Goal: Task Accomplishment & Management: Manage account settings

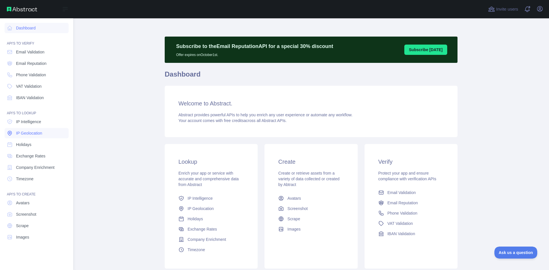
click at [28, 137] on link "IP Geolocation" at bounding box center [37, 133] width 64 height 10
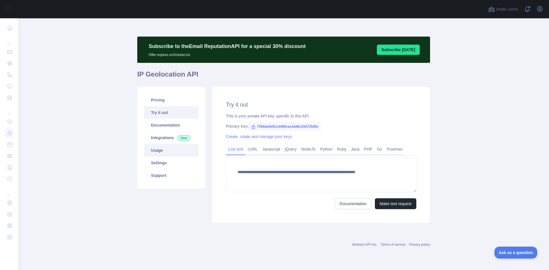
type textarea "**********"
click at [156, 164] on link "Settings" at bounding box center [171, 163] width 54 height 13
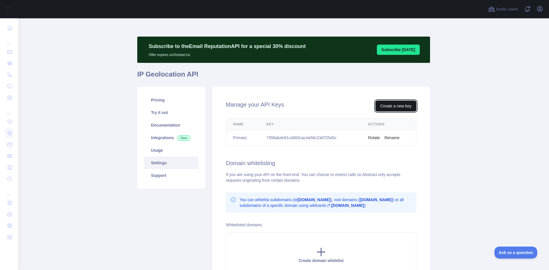
click at [383, 105] on button "Create a new key" at bounding box center [395, 106] width 41 height 11
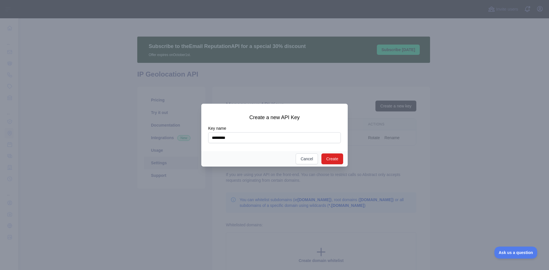
type input "*********"
click at [332, 164] on div "Create Cancel" at bounding box center [274, 158] width 146 height 15
click at [333, 160] on button "Create" at bounding box center [332, 159] width 22 height 11
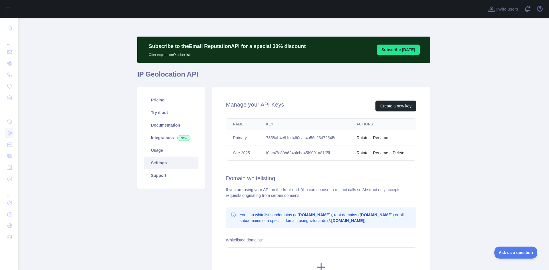
click at [279, 153] on td "f0dc47a80b624afcbe45f9091a81ff5f" at bounding box center [304, 153] width 91 height 15
copy td "f0dc47a80b624afcbe45f9091a81ff5f"
click at [350, 170] on div "Manage your API Keys Create a new key Name Key Actions Primary 7358ab4e91cd460c…" at bounding box center [321, 197] width 218 height 220
click at [381, 104] on button "Create a new key" at bounding box center [395, 106] width 41 height 11
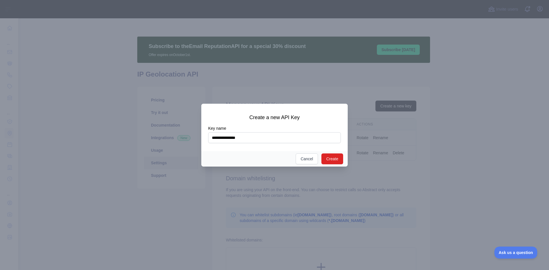
type input "**********"
click at [333, 159] on button "Create" at bounding box center [332, 159] width 22 height 11
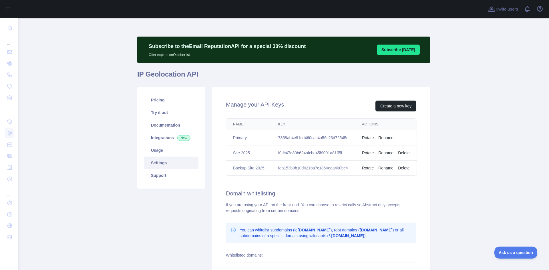
click at [310, 169] on td "fdb153b9b10d421ba7c1854eaa400bc4" at bounding box center [313, 168] width 84 height 15
copy td "fdb153b9b10d421ba7c1854eaa400bc4"
click at [450, 151] on main "Subscribe to the Email Reputation API for a special 30 % discount Offer expires…" at bounding box center [283, 144] width 531 height 252
click at [367, 137] on button "Rotate" at bounding box center [368, 138] width 12 height 6
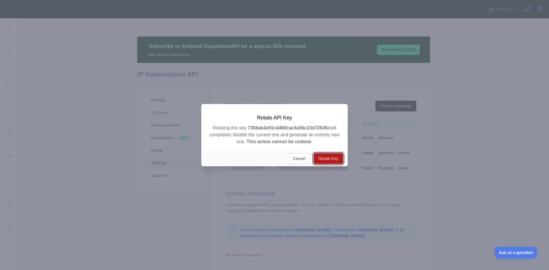
click at [319, 156] on button "Rotate Key" at bounding box center [328, 158] width 29 height 11
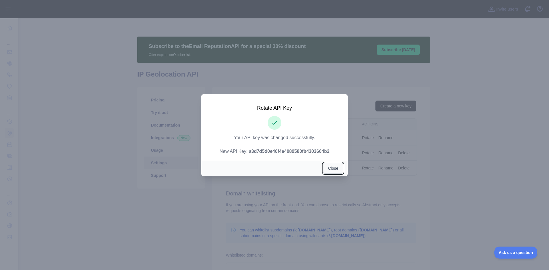
click at [329, 166] on button "Close" at bounding box center [333, 168] width 20 height 11
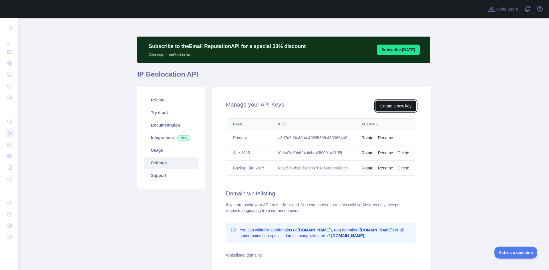
click at [395, 108] on button "Create a new key" at bounding box center [395, 106] width 41 height 11
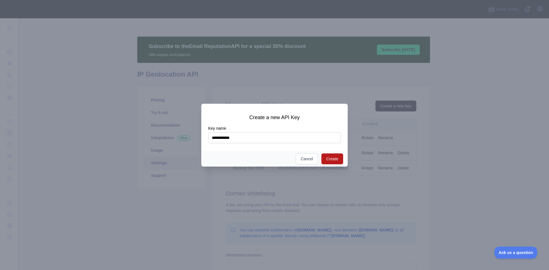
type input "**********"
click at [329, 157] on button "Create" at bounding box center [332, 159] width 22 height 11
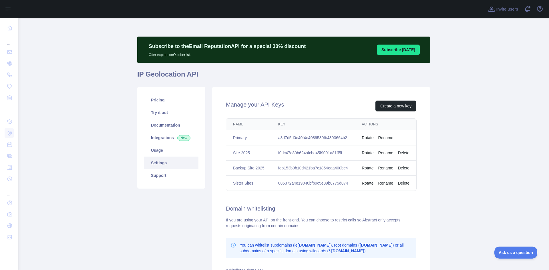
click at [378, 186] on button "Rename" at bounding box center [385, 183] width 15 height 6
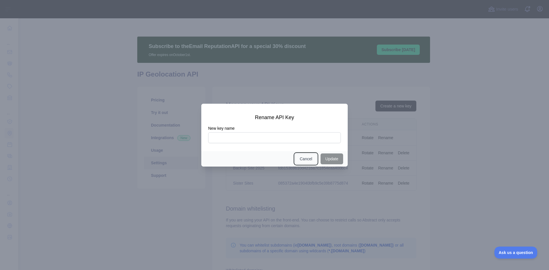
click at [302, 160] on button "Cancel" at bounding box center [306, 159] width 22 height 11
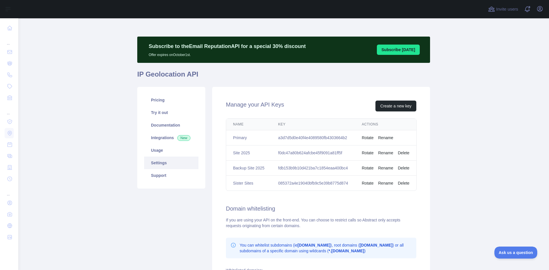
click at [381, 169] on button "Rename" at bounding box center [385, 168] width 15 height 6
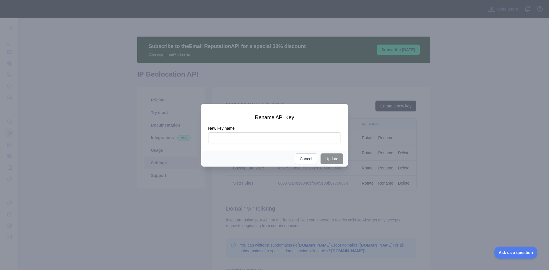
click at [254, 140] on input "New key name" at bounding box center [274, 137] width 133 height 11
type input "**********"
click at [335, 152] on div "Update Cancel" at bounding box center [274, 158] width 146 height 15
click at [333, 157] on button "Update" at bounding box center [332, 159] width 23 height 11
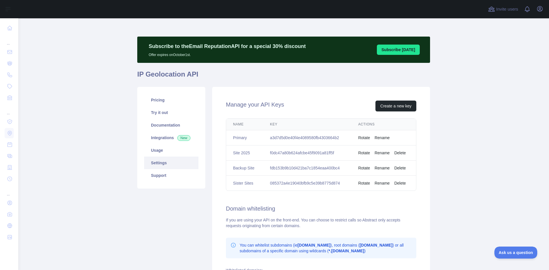
click at [380, 153] on button "Rename" at bounding box center [382, 153] width 15 height 6
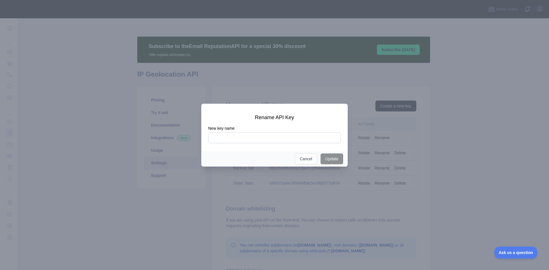
click at [238, 136] on input "New key name" at bounding box center [274, 137] width 133 height 11
type input "*********"
click at [328, 157] on button "Update" at bounding box center [332, 159] width 23 height 11
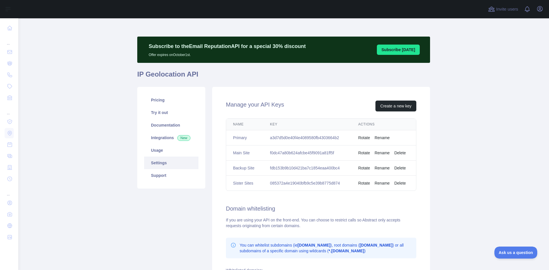
click at [307, 184] on td "085372a4e19040bfb9c5e39b8775d874" at bounding box center [307, 183] width 88 height 15
copy td "085372a4e19040bfb9c5e39b8775d874"
click at [158, 148] on link "Usage" at bounding box center [171, 150] width 54 height 13
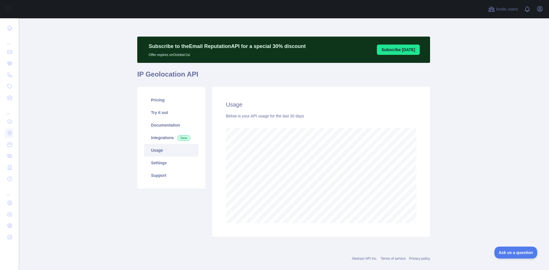
scroll to position [252, 526]
